Goal: Task Accomplishment & Management: Manage account settings

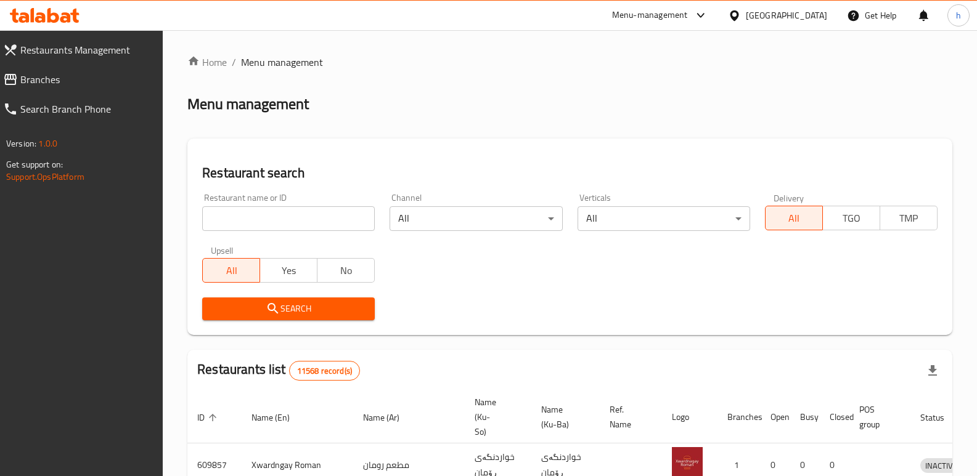
click at [42, 83] on span "Branches" at bounding box center [86, 79] width 133 height 15
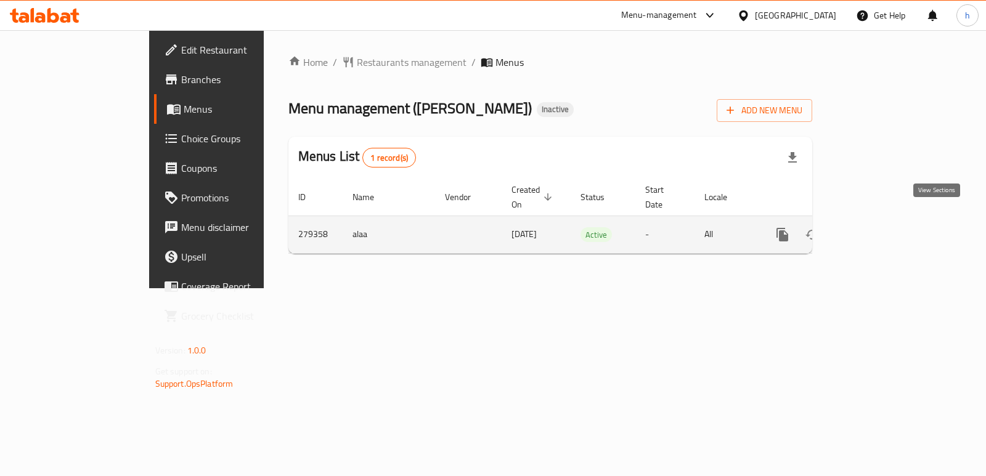
click at [879, 227] on icon "enhanced table" at bounding box center [871, 234] width 15 height 15
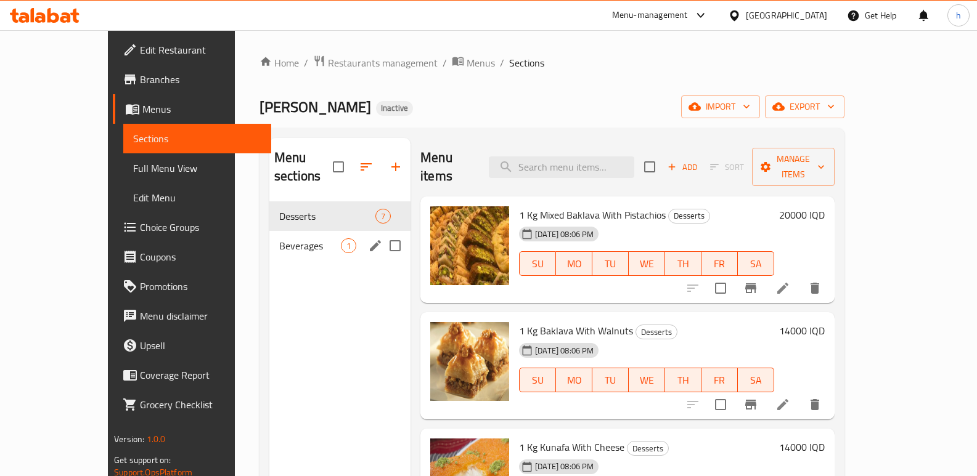
click at [341, 240] on span "1" at bounding box center [348, 246] width 14 height 12
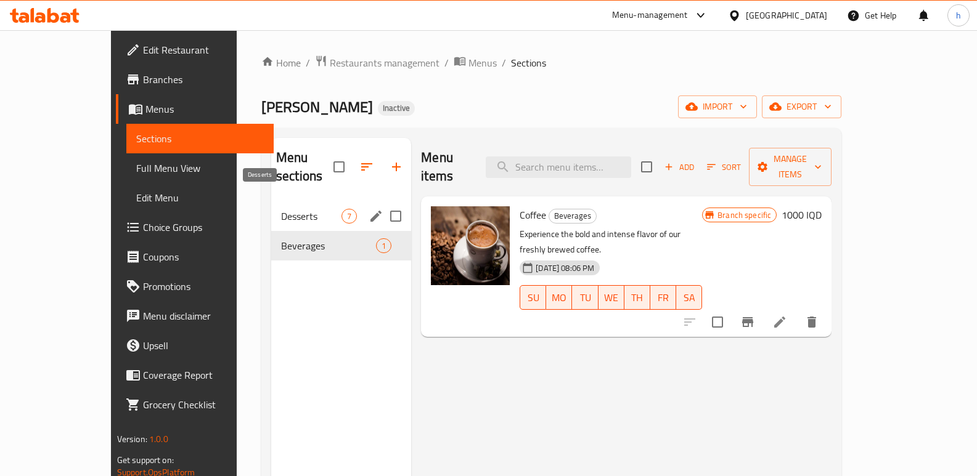
click at [281, 209] on span "Desserts" at bounding box center [311, 216] width 60 height 15
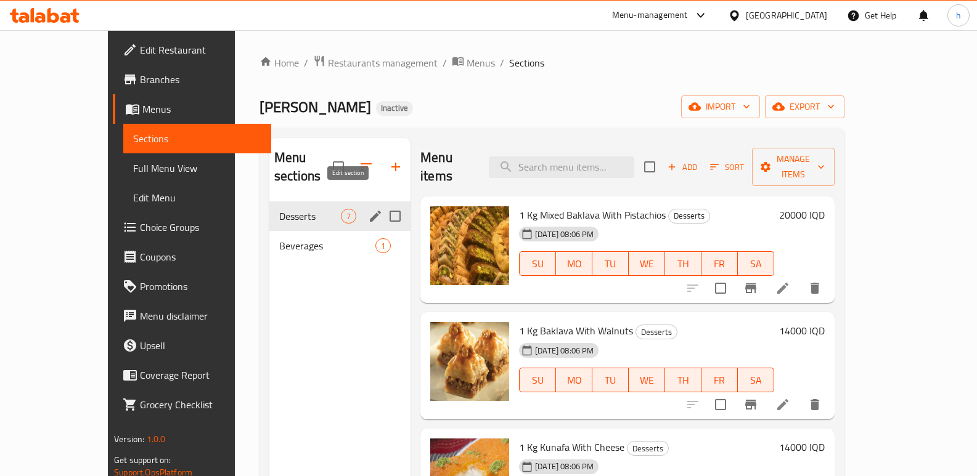
click at [366, 207] on button "edit" at bounding box center [375, 216] width 18 height 18
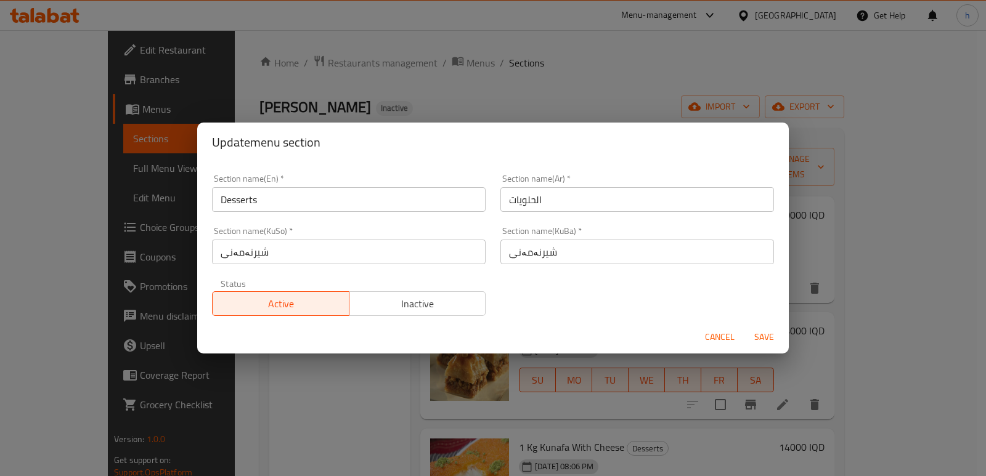
click at [712, 336] on span "Cancel" at bounding box center [720, 337] width 30 height 15
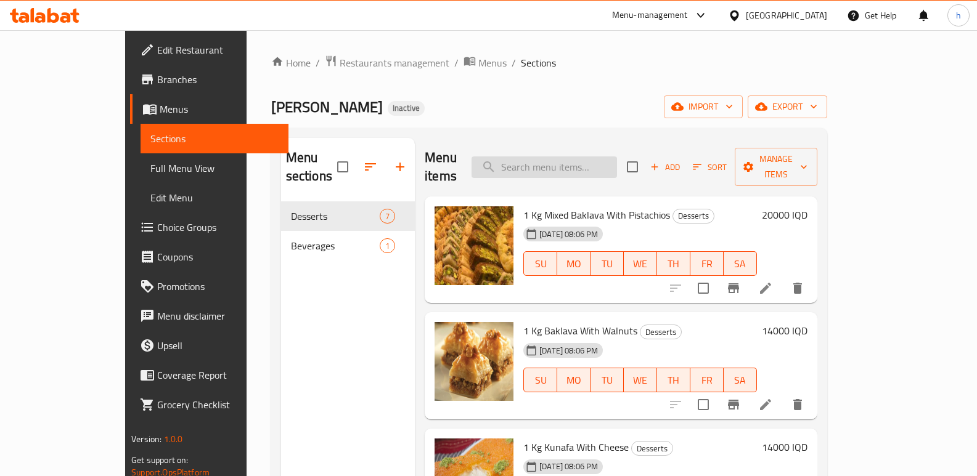
click at [607, 156] on input "search" at bounding box center [543, 167] width 145 height 22
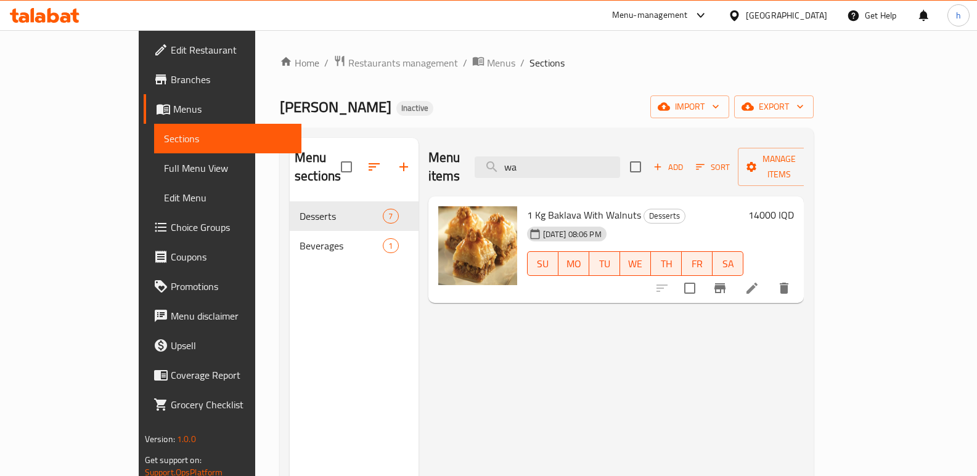
type input "wa"
click at [171, 46] on span "Edit Restaurant" at bounding box center [231, 50] width 121 height 15
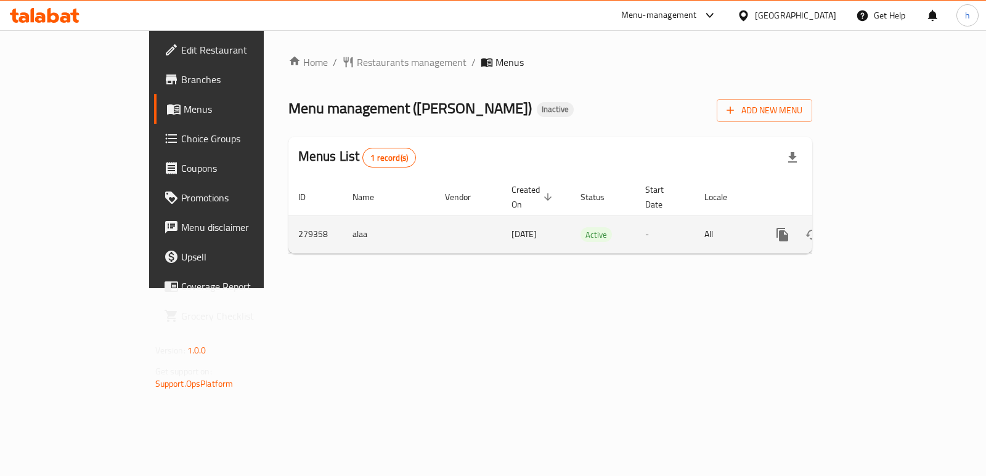
click at [886, 230] on link "enhanced table" at bounding box center [871, 235] width 30 height 30
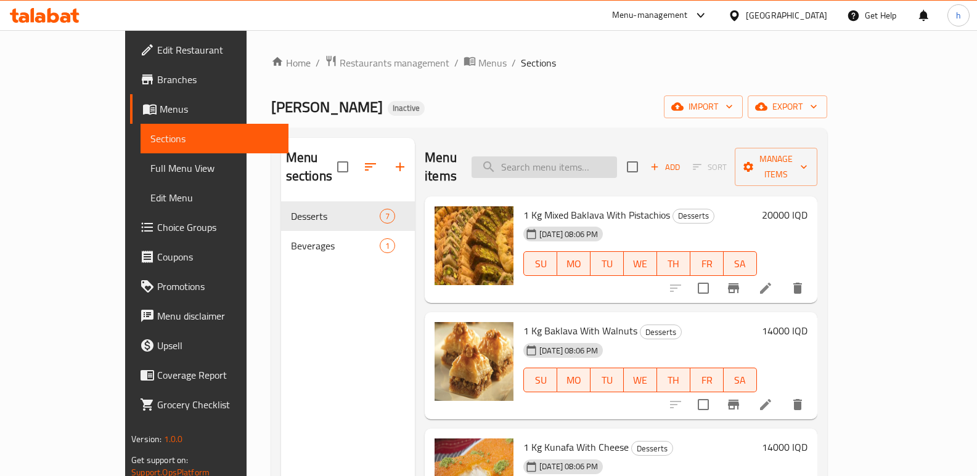
click at [617, 161] on input "search" at bounding box center [543, 167] width 145 height 22
paste input "Haresa"
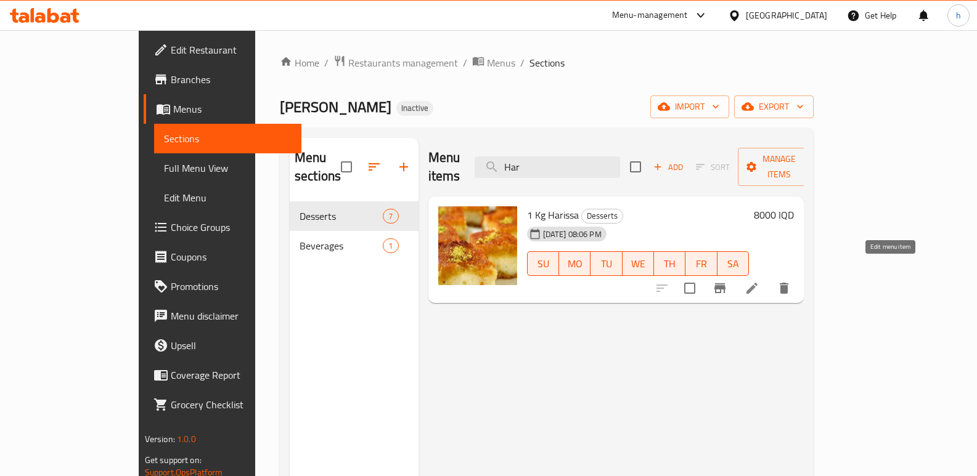
type input "Har"
click at [759, 281] on icon at bounding box center [751, 288] width 15 height 15
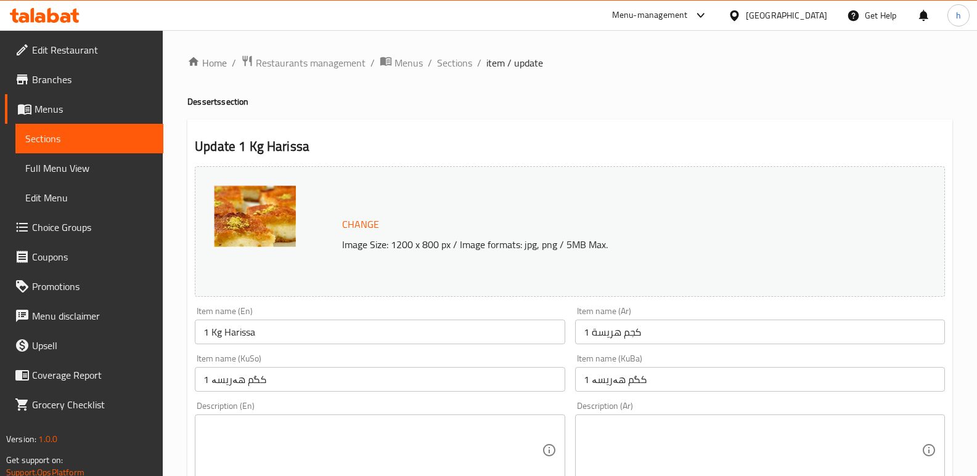
click at [609, 379] on input "1 کگم هەریسە" at bounding box center [760, 379] width 370 height 25
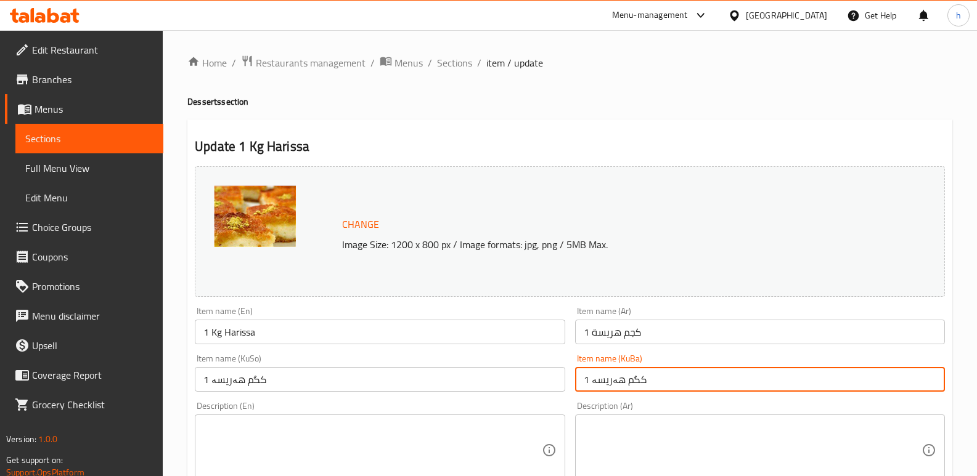
click at [609, 379] on input "1 کگم هەریسە" at bounding box center [760, 379] width 370 height 25
click at [143, 143] on span "Sections" at bounding box center [89, 138] width 128 height 15
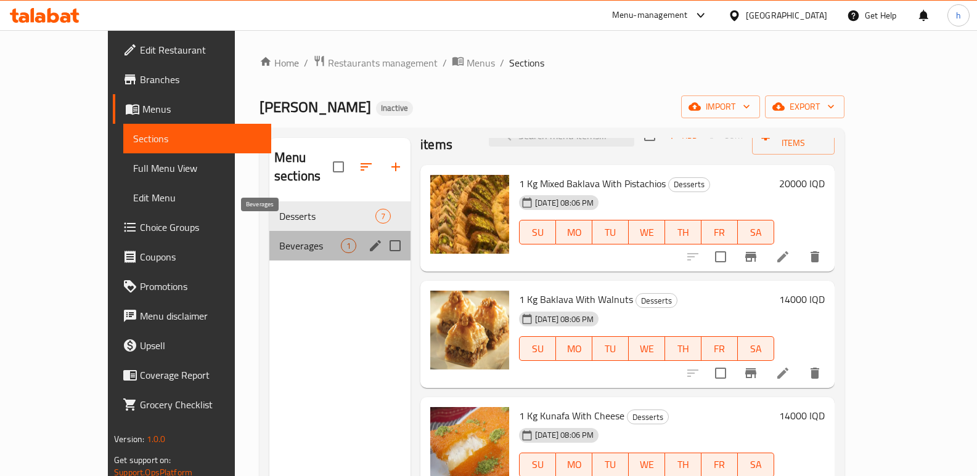
click at [279, 238] on span "Beverages" at bounding box center [310, 245] width 62 height 15
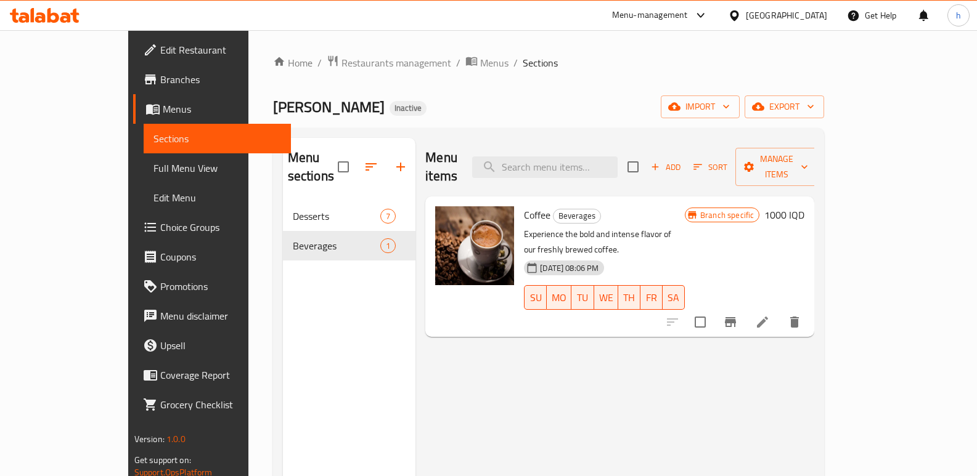
click at [46, 17] on icon at bounding box center [45, 15] width 70 height 15
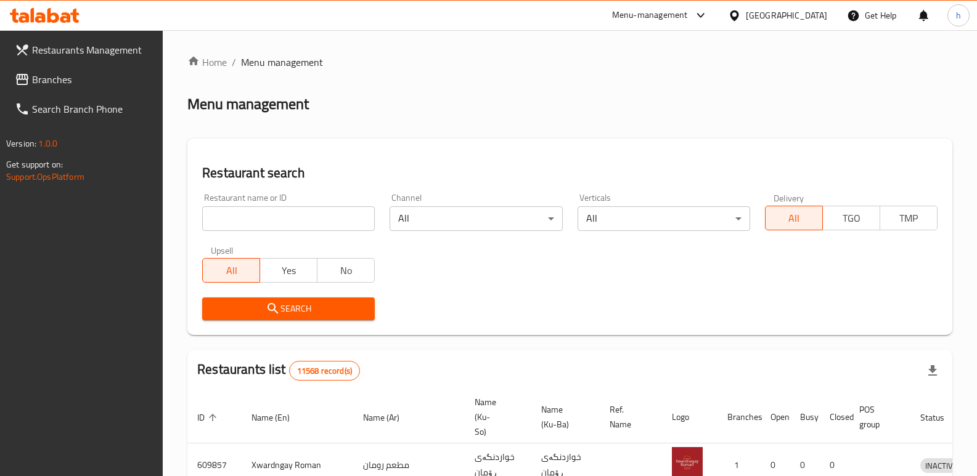
click at [52, 78] on span "Branches" at bounding box center [92, 79] width 121 height 15
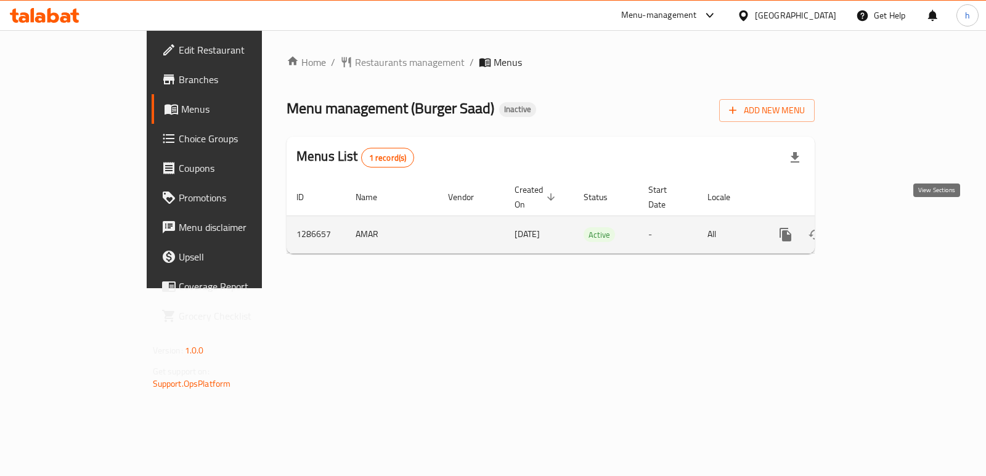
click at [889, 220] on link "enhanced table" at bounding box center [874, 235] width 30 height 30
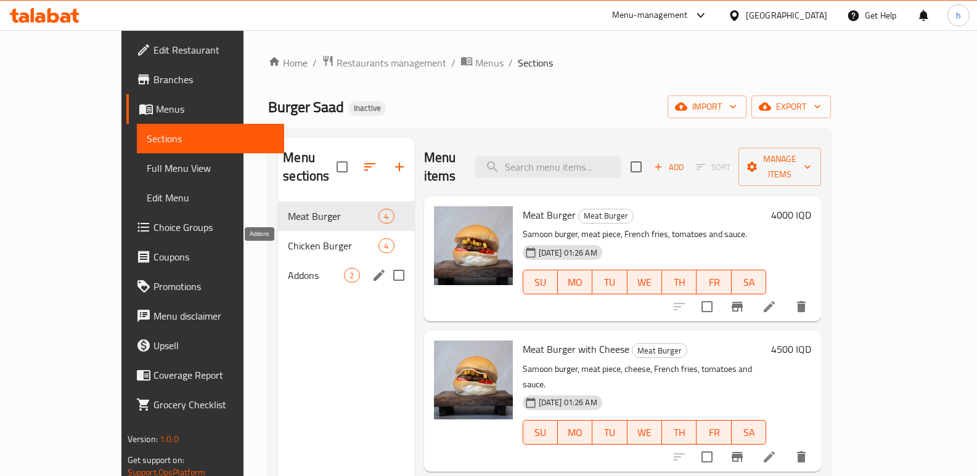
click at [288, 268] on span "Addons" at bounding box center [316, 275] width 56 height 15
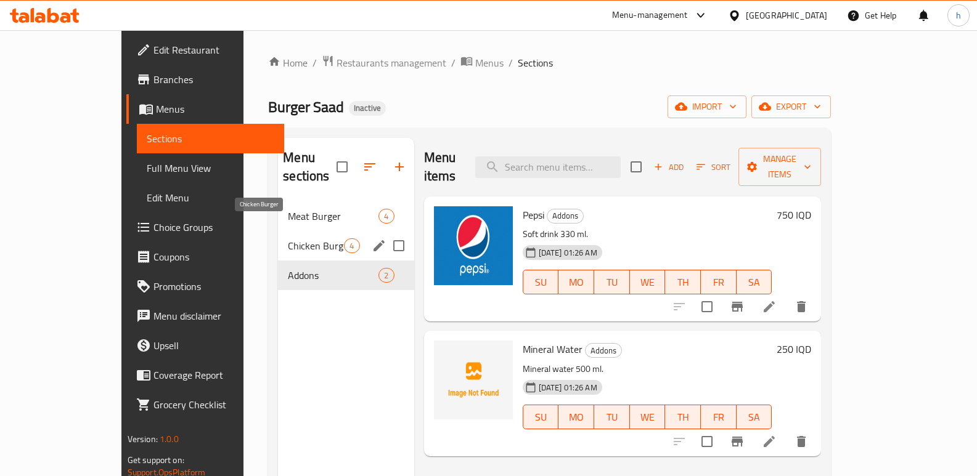
click at [288, 238] on span "Chicken Burger" at bounding box center [316, 245] width 56 height 15
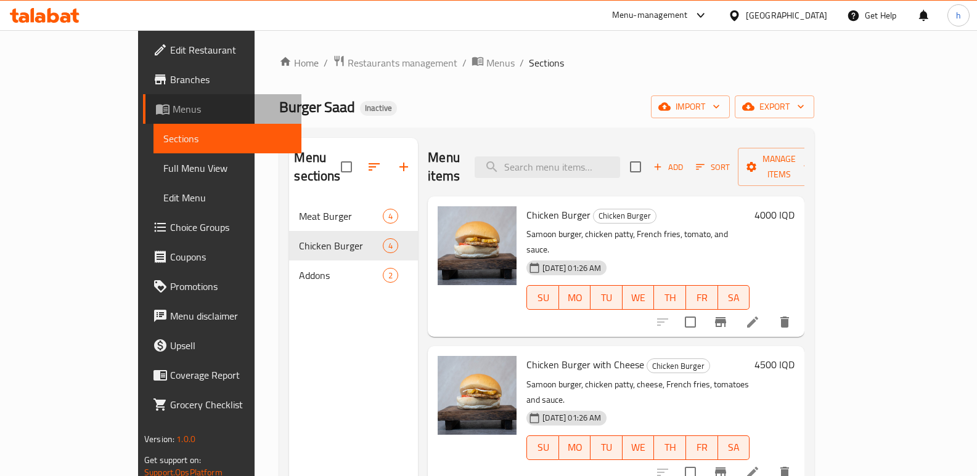
click at [173, 107] on span "Menus" at bounding box center [232, 109] width 119 height 15
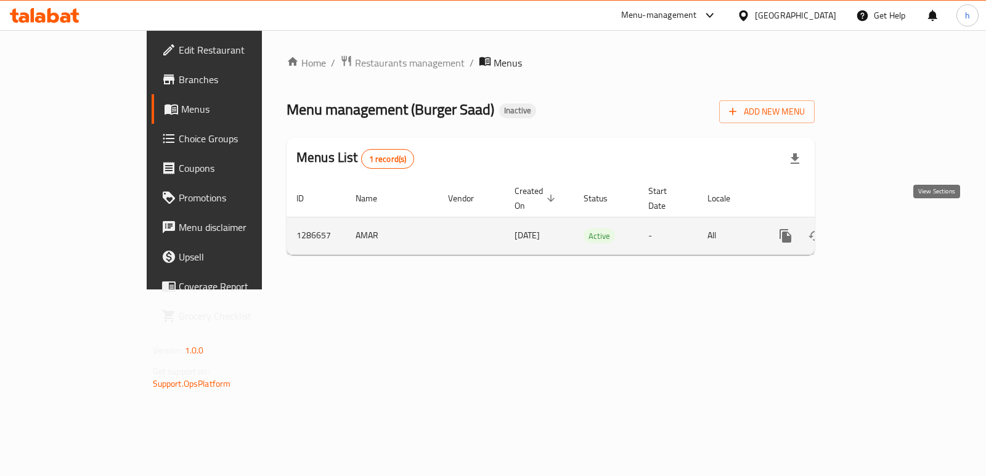
click at [880, 230] on icon "enhanced table" at bounding box center [874, 235] width 11 height 11
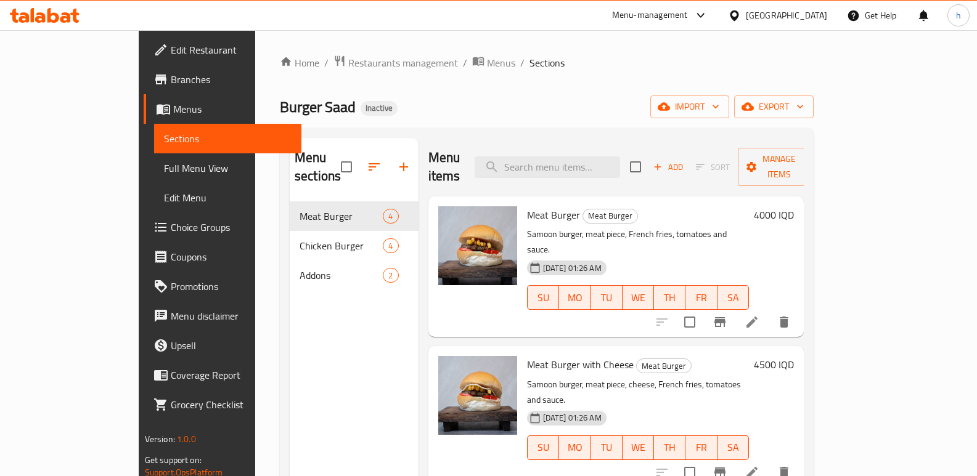
click at [66, 17] on icon at bounding box center [65, 17] width 10 height 10
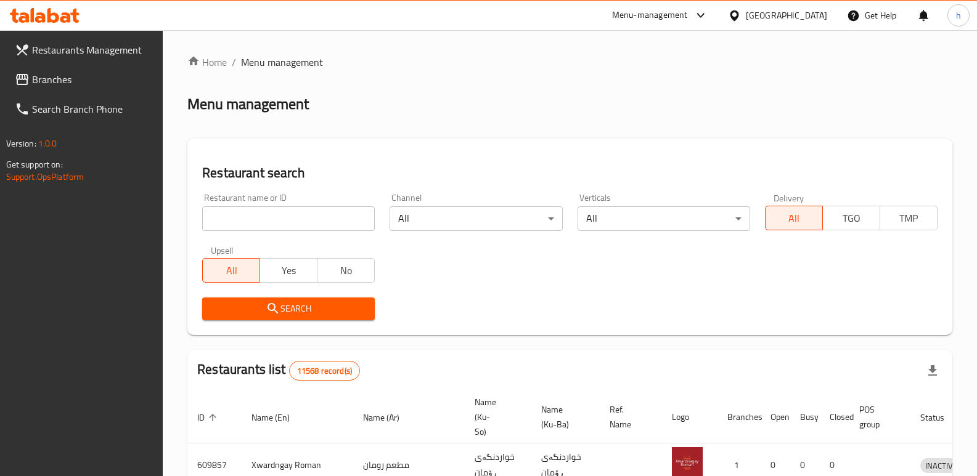
click at [36, 83] on span "Branches" at bounding box center [92, 79] width 121 height 15
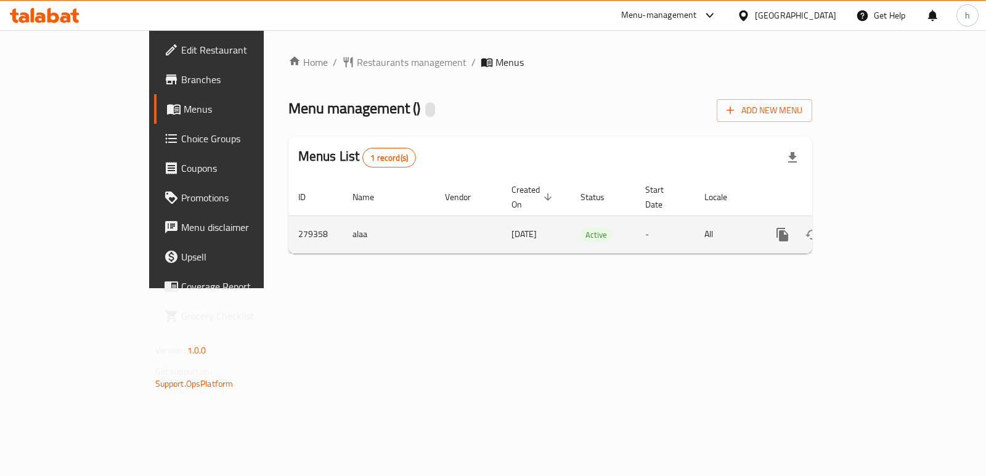
click at [879, 227] on icon "enhanced table" at bounding box center [871, 234] width 15 height 15
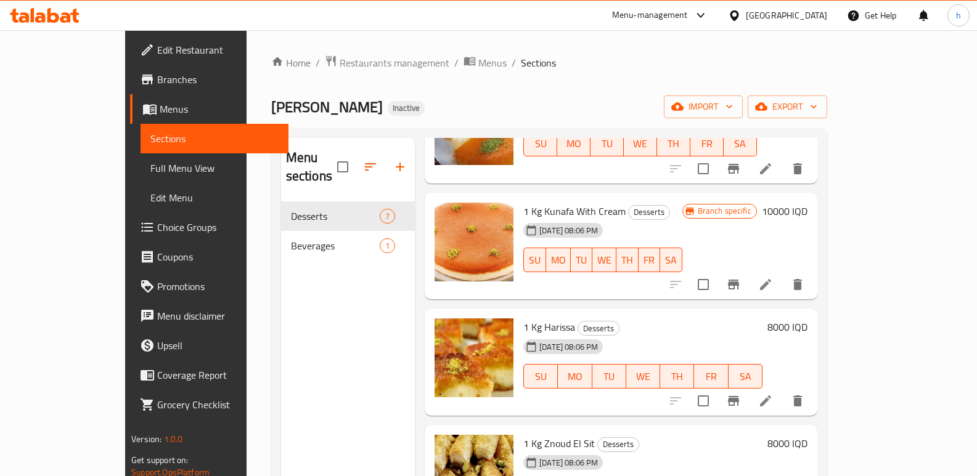
scroll to position [360, 0]
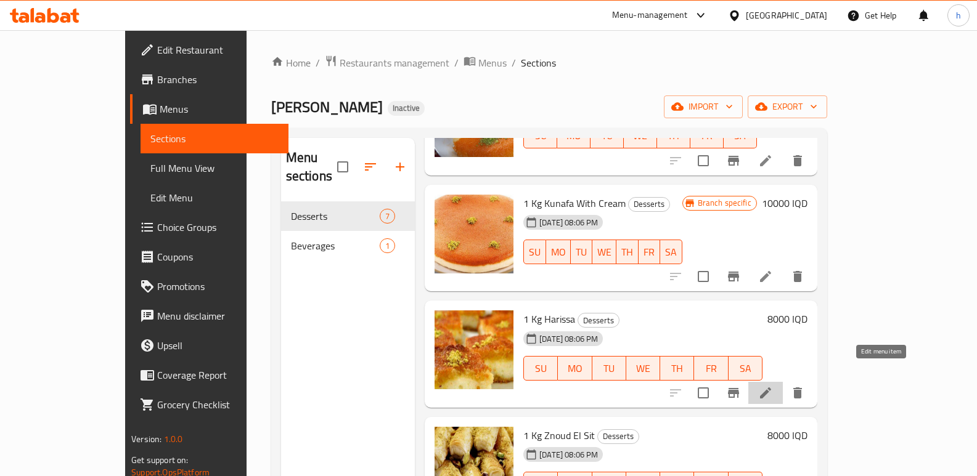
click at [773, 386] on icon at bounding box center [765, 393] width 15 height 15
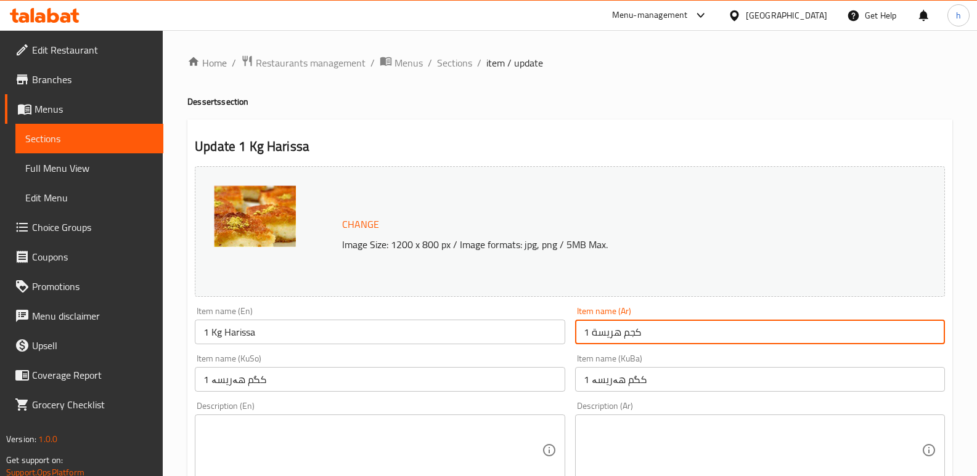
click at [605, 332] on input "1 كجم هريسة" at bounding box center [760, 332] width 370 height 25
click at [87, 134] on span "Sections" at bounding box center [89, 138] width 128 height 15
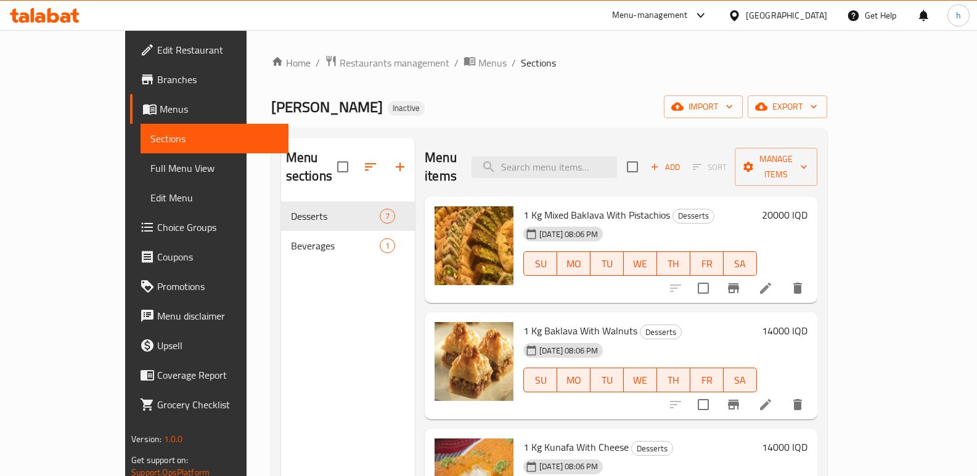
click at [160, 105] on span "Menus" at bounding box center [219, 109] width 119 height 15
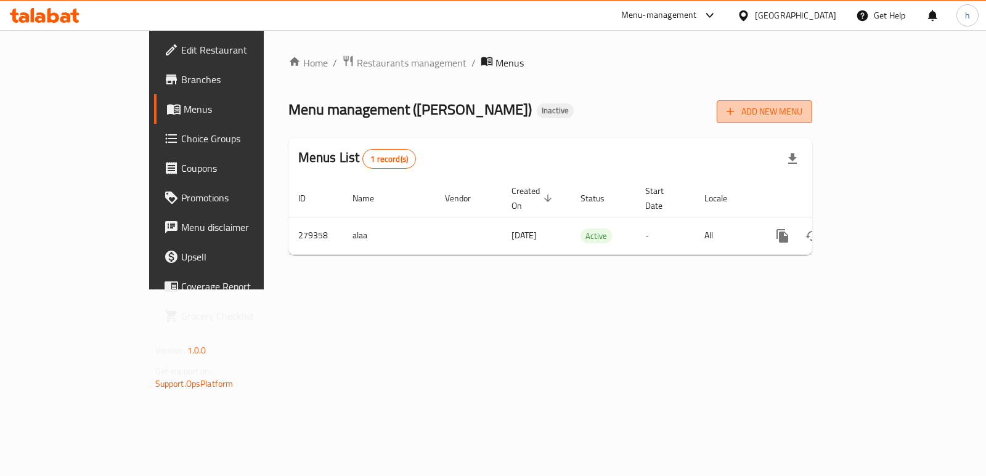
click at [802, 108] on span "Add New Menu" at bounding box center [764, 111] width 76 height 15
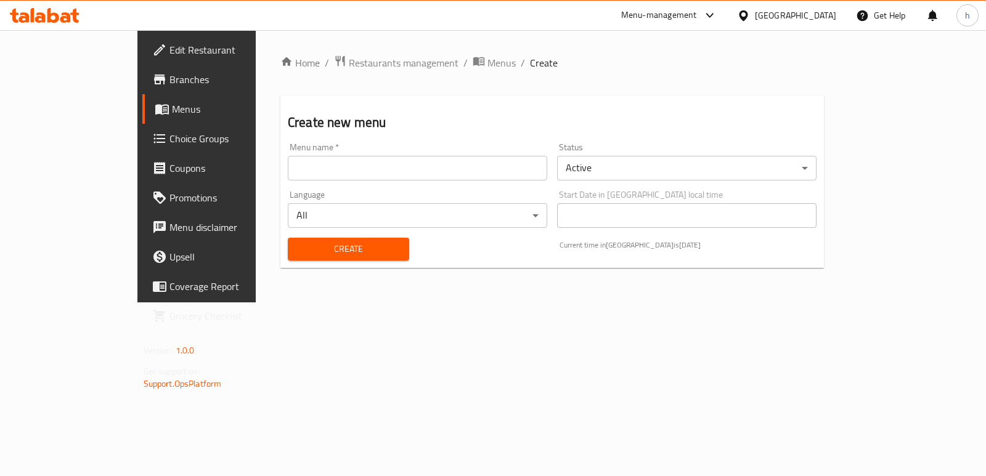
click at [402, 161] on input "text" at bounding box center [417, 168] width 259 height 25
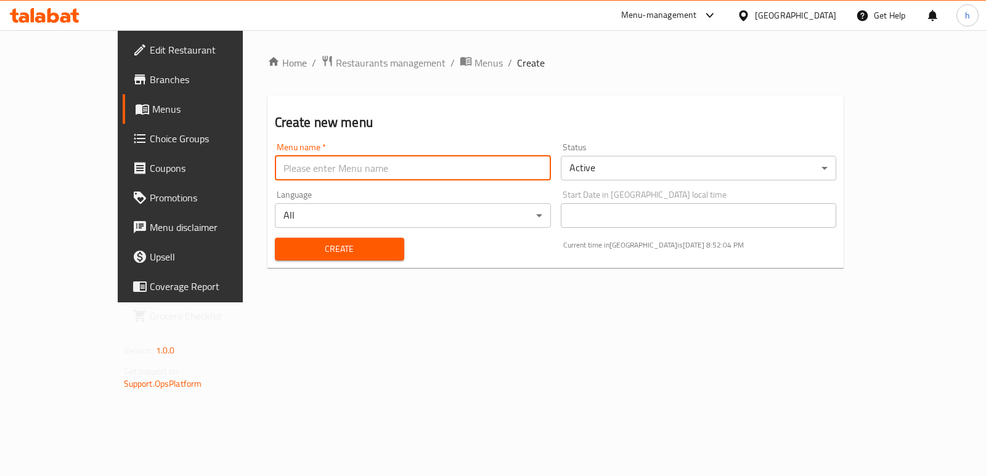
type input "Menu"
click at [296, 247] on span "Create" at bounding box center [340, 249] width 110 height 15
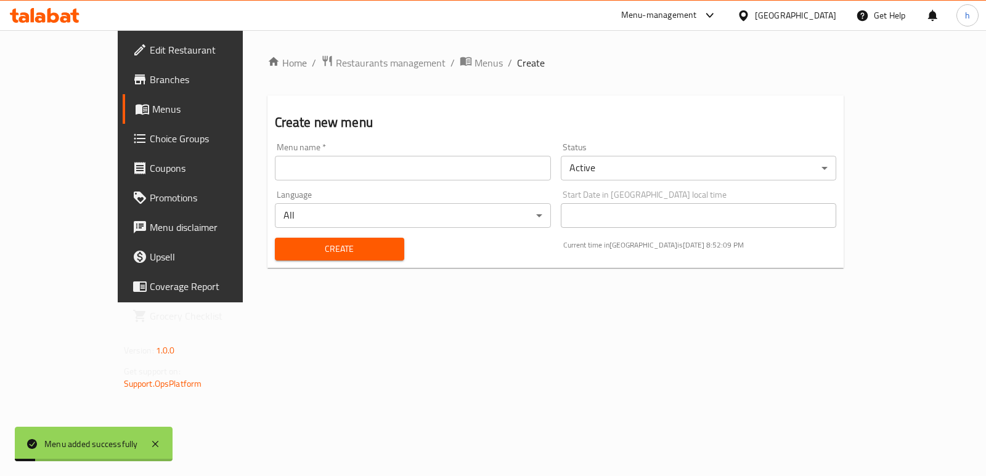
click at [152, 113] on span "Menus" at bounding box center [212, 109] width 120 height 15
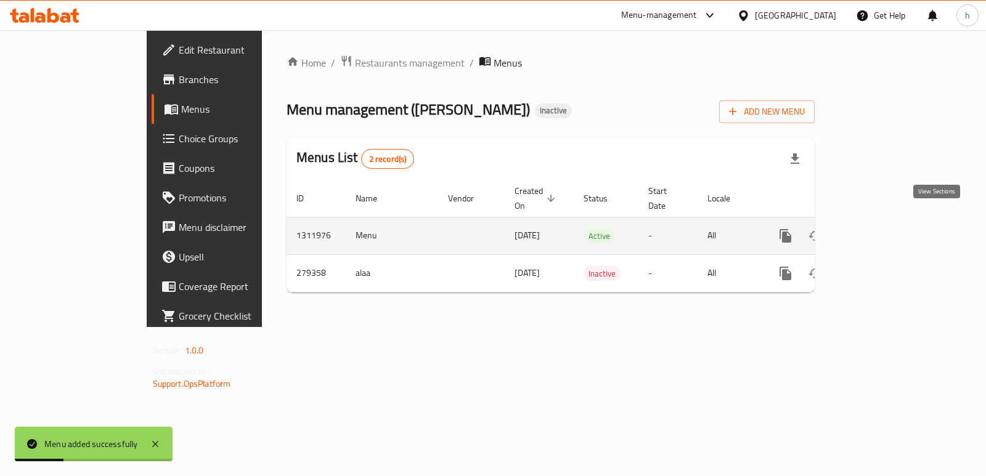
click at [882, 229] on icon "enhanced table" at bounding box center [874, 236] width 15 height 15
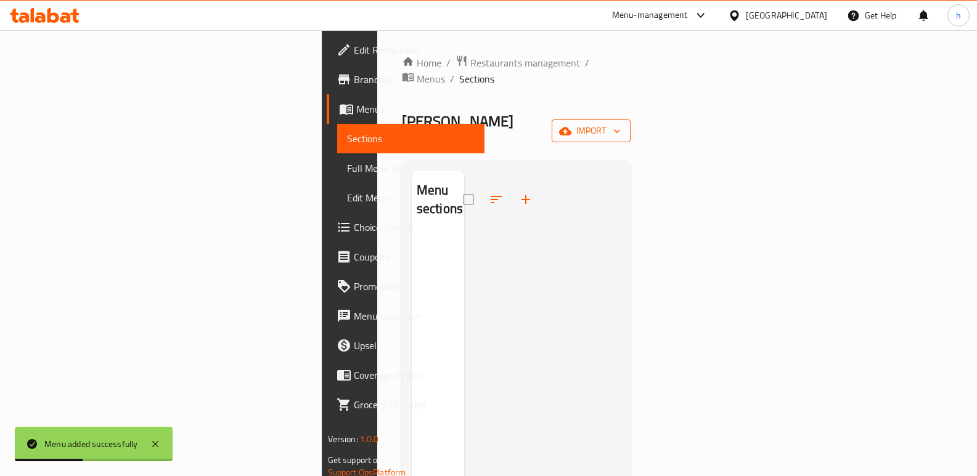
click at [620, 123] on span "import" at bounding box center [590, 130] width 59 height 15
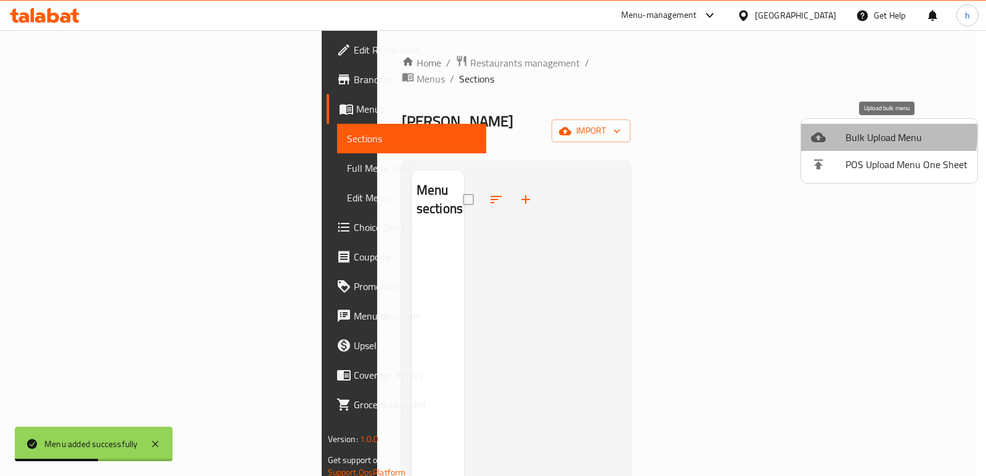
click at [836, 135] on div at bounding box center [828, 137] width 35 height 15
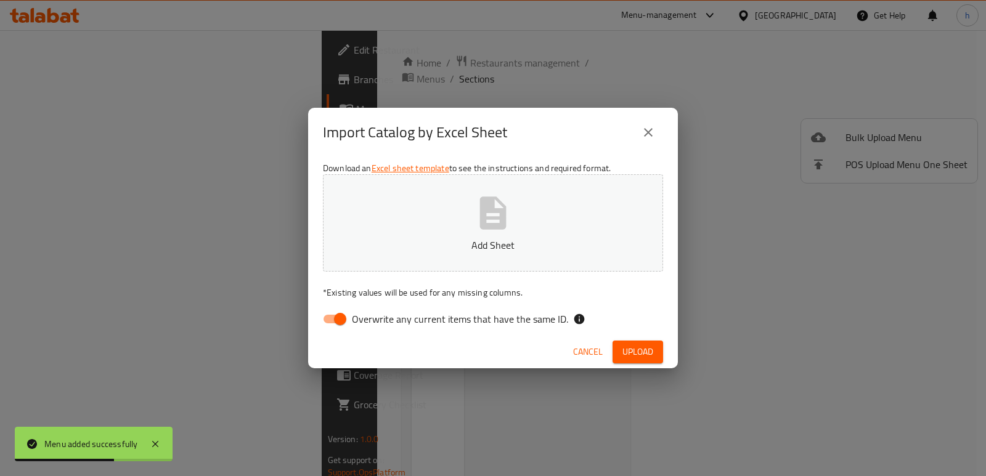
click at [338, 314] on input "Overwrite any current items that have the same ID." at bounding box center [340, 318] width 70 height 23
checkbox input "false"
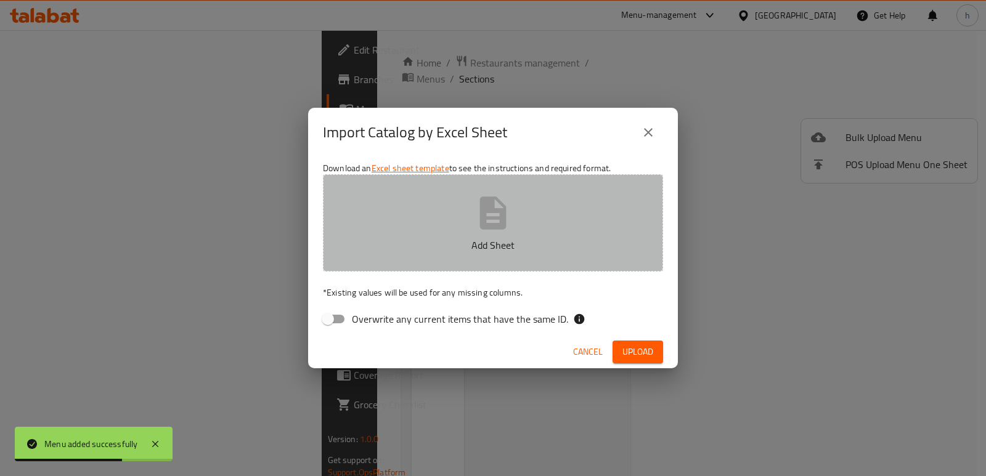
click at [425, 245] on p "Add Sheet" at bounding box center [493, 245] width 302 height 15
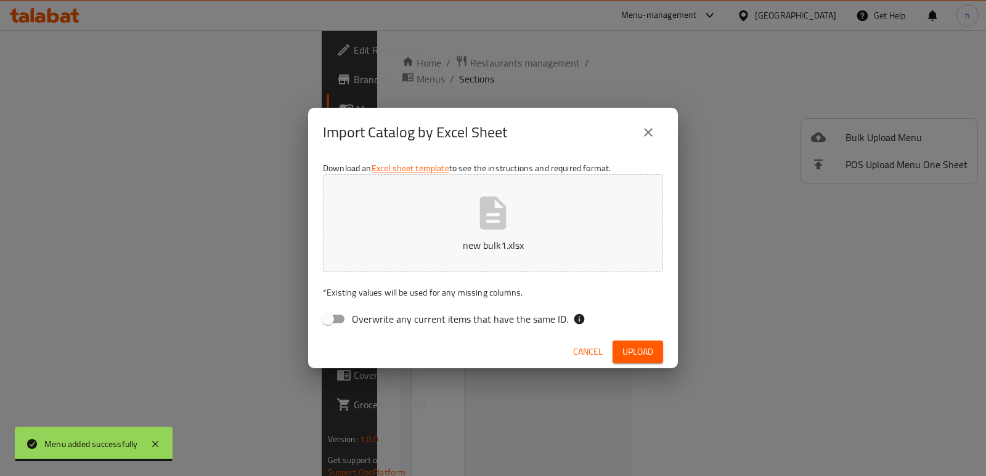
click at [636, 349] on span "Upload" at bounding box center [637, 351] width 31 height 15
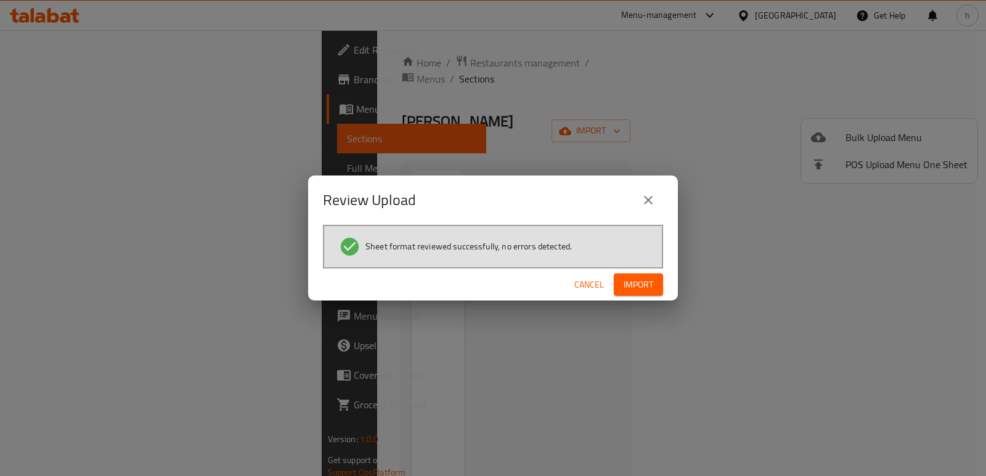
click at [647, 277] on span "Import" at bounding box center [639, 284] width 30 height 15
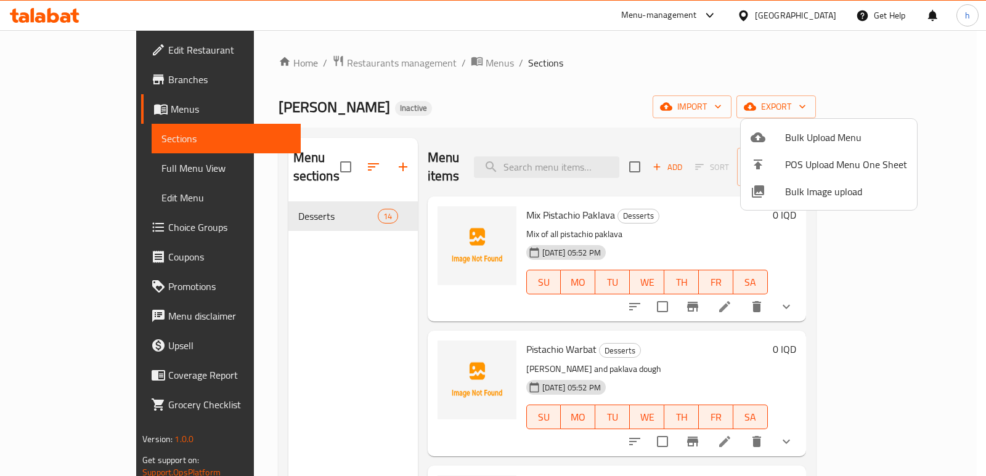
click at [282, 290] on div at bounding box center [493, 238] width 986 height 476
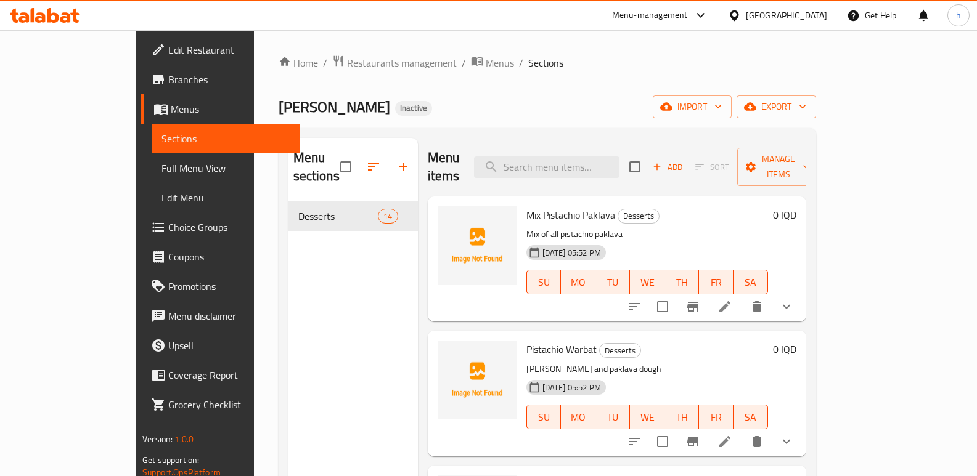
click at [297, 345] on div "Menu sections Desserts 14" at bounding box center [352, 376] width 129 height 476
click at [141, 121] on link "Menus" at bounding box center [220, 109] width 158 height 30
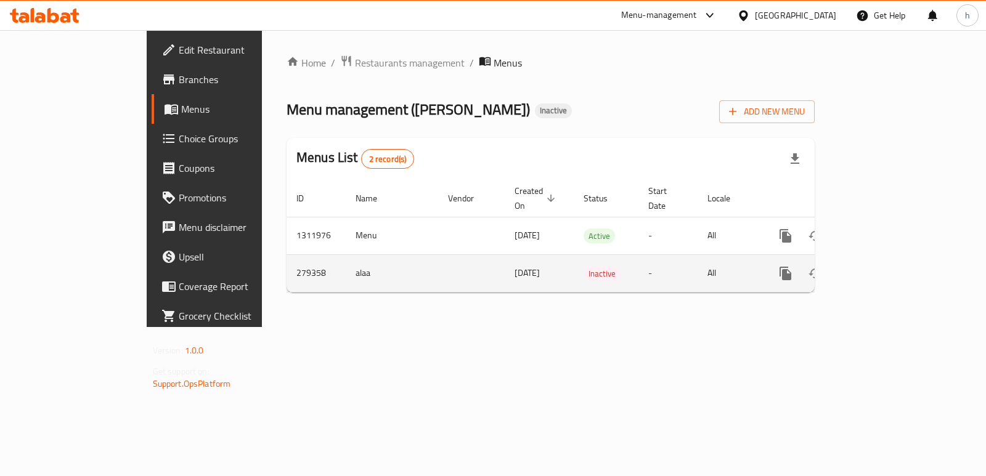
click at [889, 262] on link "enhanced table" at bounding box center [874, 274] width 30 height 30
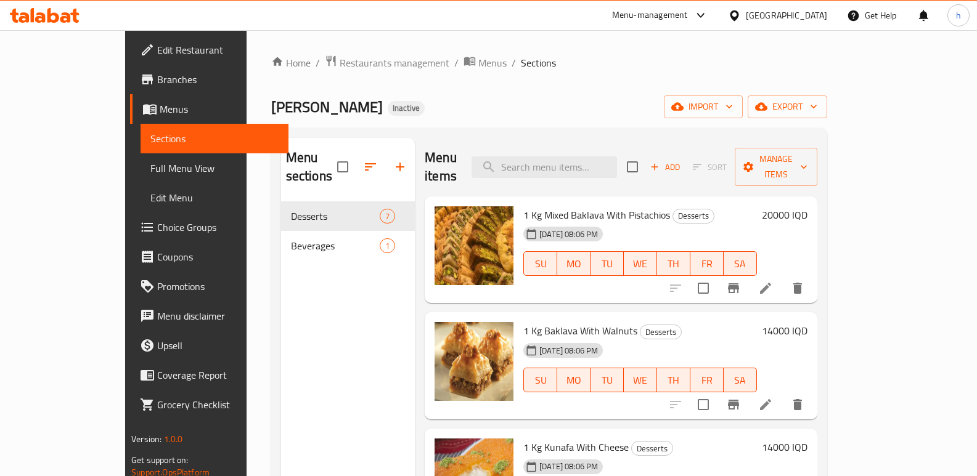
click at [160, 113] on span "Menus" at bounding box center [219, 109] width 119 height 15
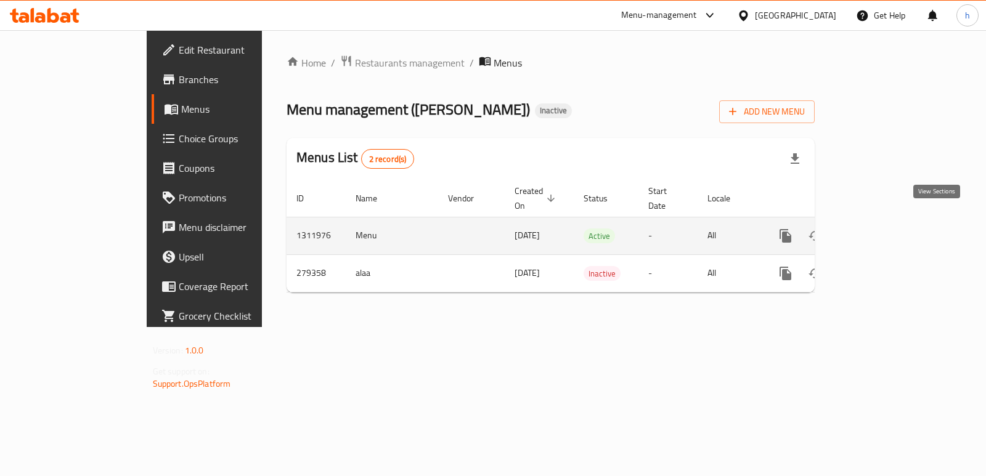
click at [882, 229] on icon "enhanced table" at bounding box center [874, 236] width 15 height 15
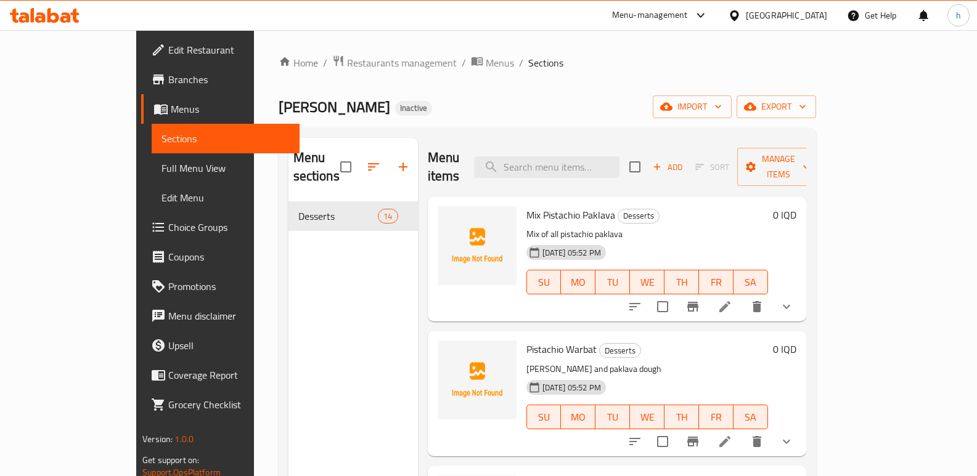
drag, startPoint x: 254, startPoint y: 406, endPoint x: 137, endPoint y: 122, distance: 307.2
click at [288, 406] on div "Menu sections Desserts 14" at bounding box center [352, 376] width 129 height 476
click at [168, 47] on span "Edit Restaurant" at bounding box center [228, 50] width 121 height 15
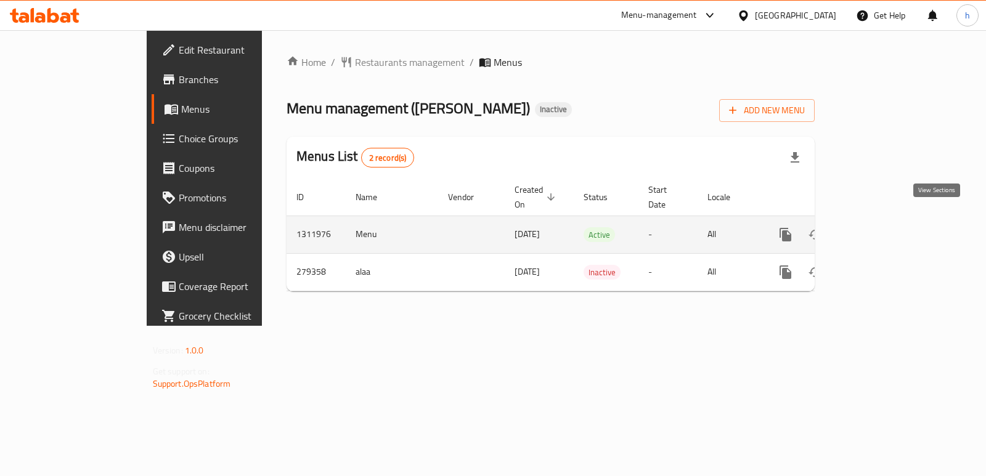
click at [889, 220] on link "enhanced table" at bounding box center [874, 235] width 30 height 30
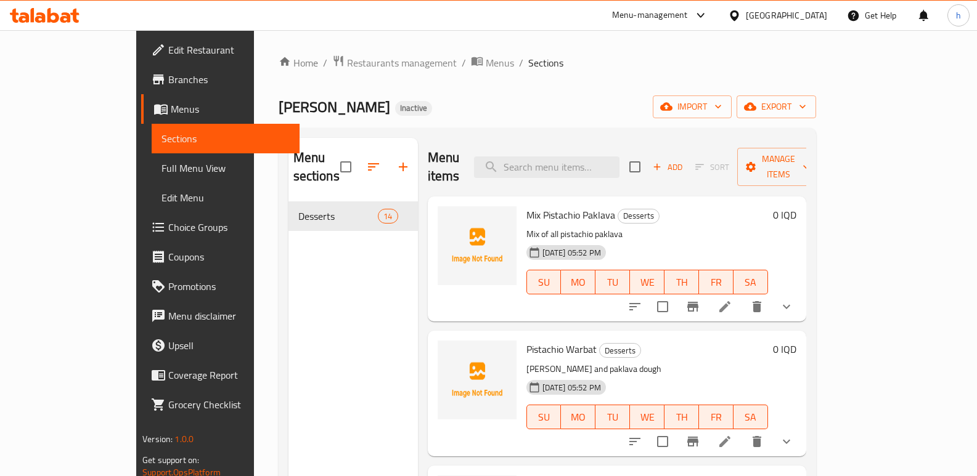
click at [161, 171] on span "Full Menu View" at bounding box center [225, 168] width 128 height 15
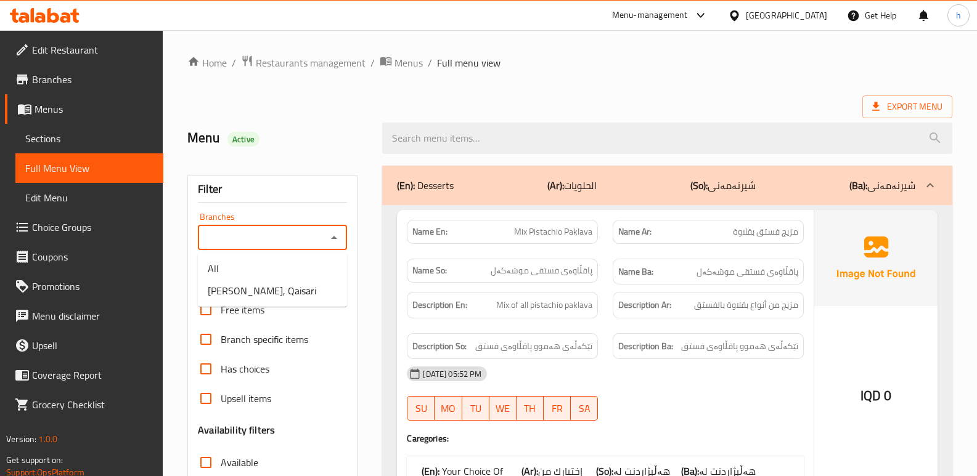
click at [255, 238] on input "Branches" at bounding box center [261, 237] width 121 height 17
click at [266, 281] on li "[PERSON_NAME], Qaisari" at bounding box center [272, 291] width 149 height 22
type input "[PERSON_NAME], Qaisari"
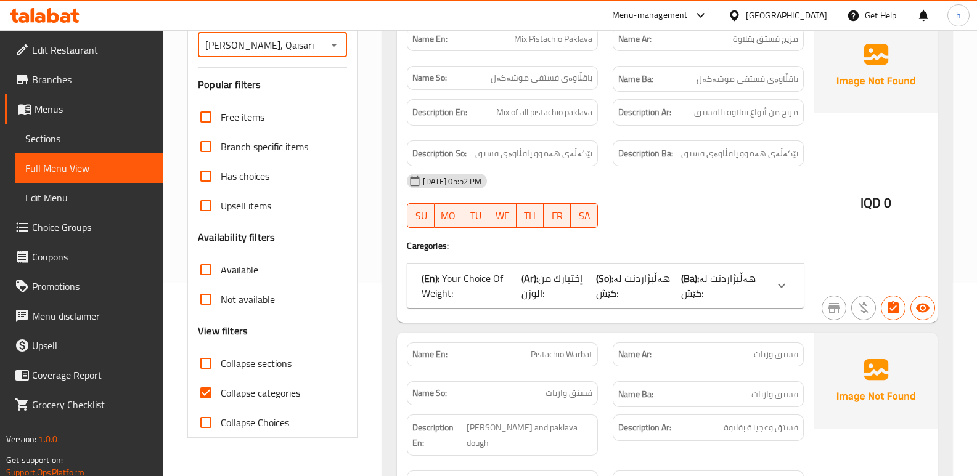
scroll to position [302, 0]
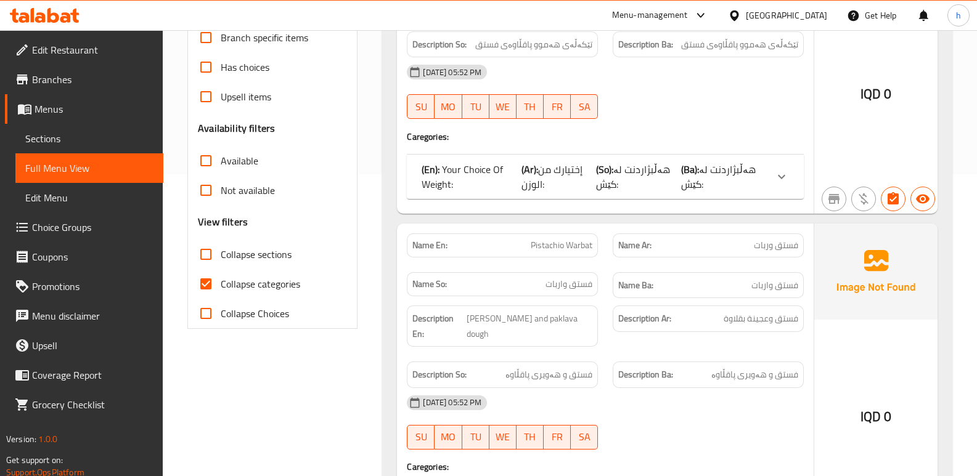
drag, startPoint x: 208, startPoint y: 277, endPoint x: 197, endPoint y: 274, distance: 11.1
click at [208, 282] on input "Collapse categories" at bounding box center [206, 284] width 30 height 30
checkbox input "false"
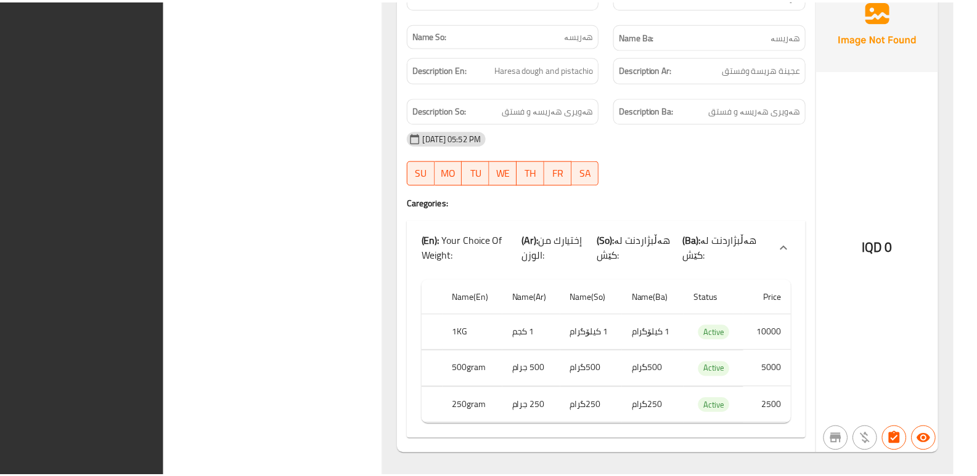
scroll to position [6708, 0]
